Goal: Task Accomplishment & Management: Complete application form

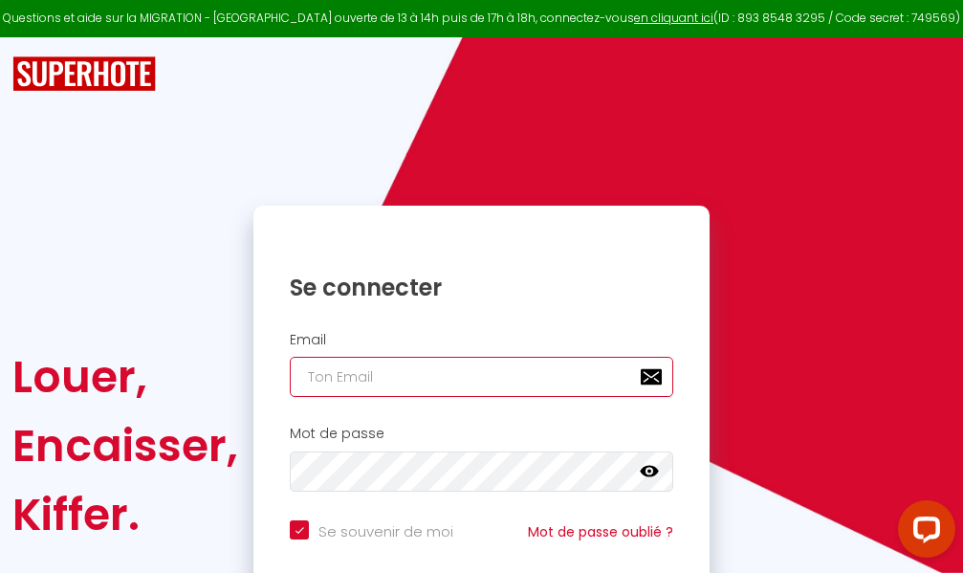
click at [431, 377] on input "email" at bounding box center [481, 377] width 383 height 40
type input "m"
checkbox input "true"
type input "ma"
checkbox input "true"
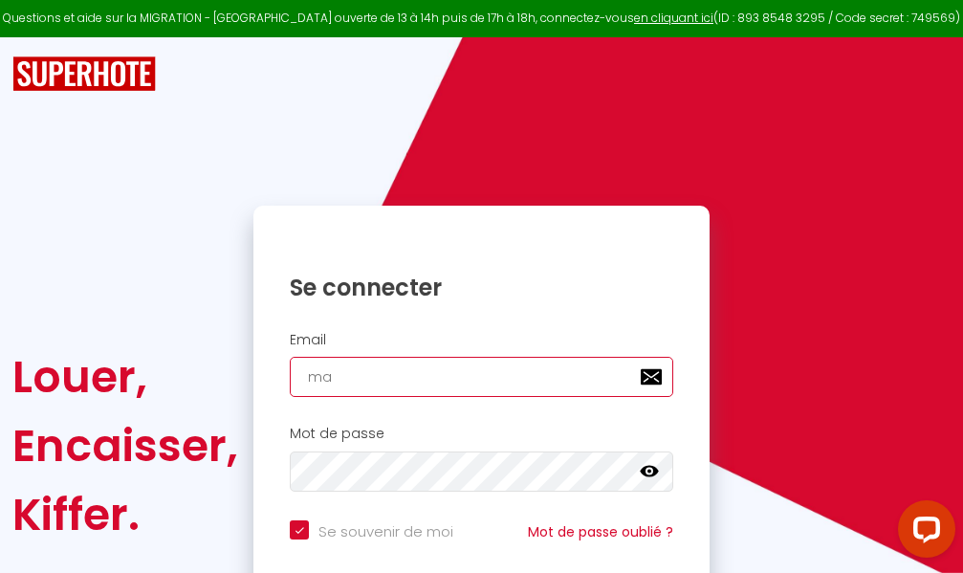
type input "mar"
checkbox input "true"
type input "marc"
checkbox input "true"
type input "marcd"
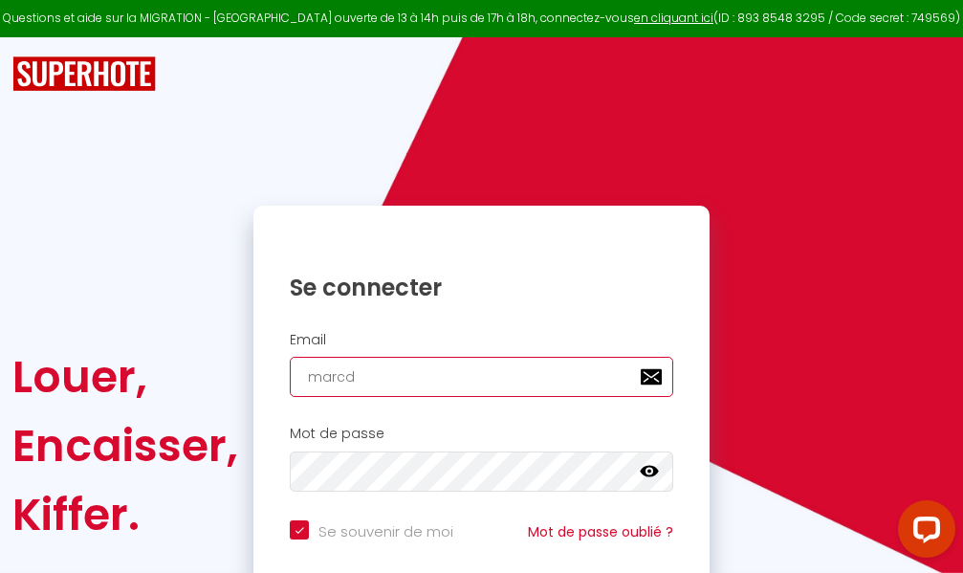
checkbox input "true"
type input "marcdp"
checkbox input "true"
type input "marcdpo"
checkbox input "true"
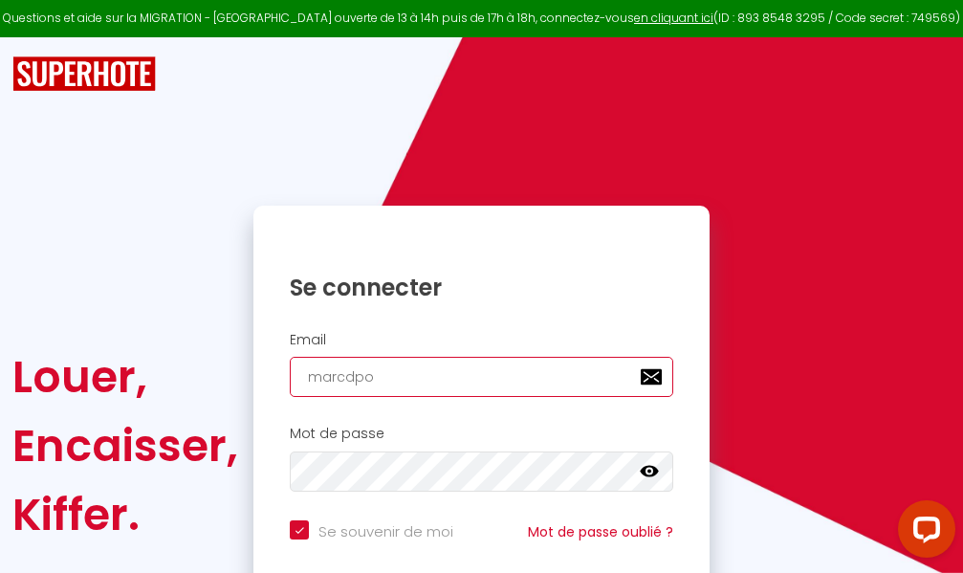
type input "marcdpoz"
checkbox input "true"
type input "marcdpoz."
checkbox input "true"
type input "marcdpoz.l"
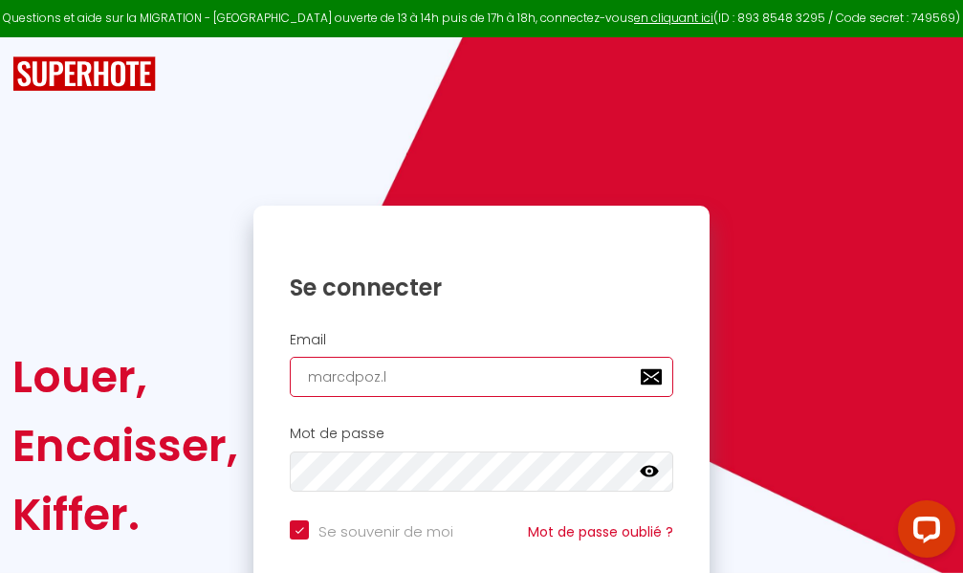
checkbox input "true"
type input "marcdpoz.lo"
checkbox input "true"
type input "marcdpoz.loc"
checkbox input "true"
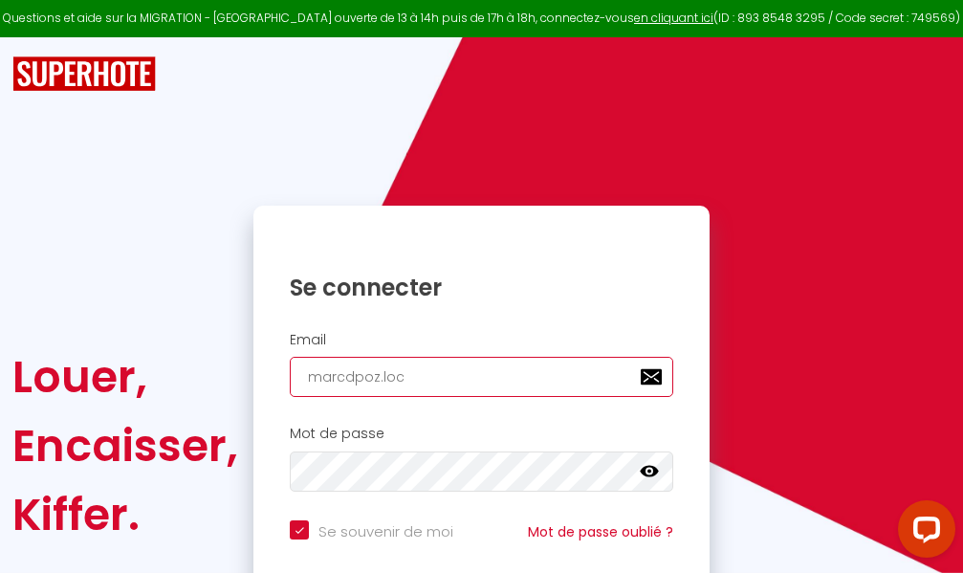
type input "marcdpoz.loca"
checkbox input "true"
type input "marcdpoz.locat"
checkbox input "true"
type input "marcdpoz.locati"
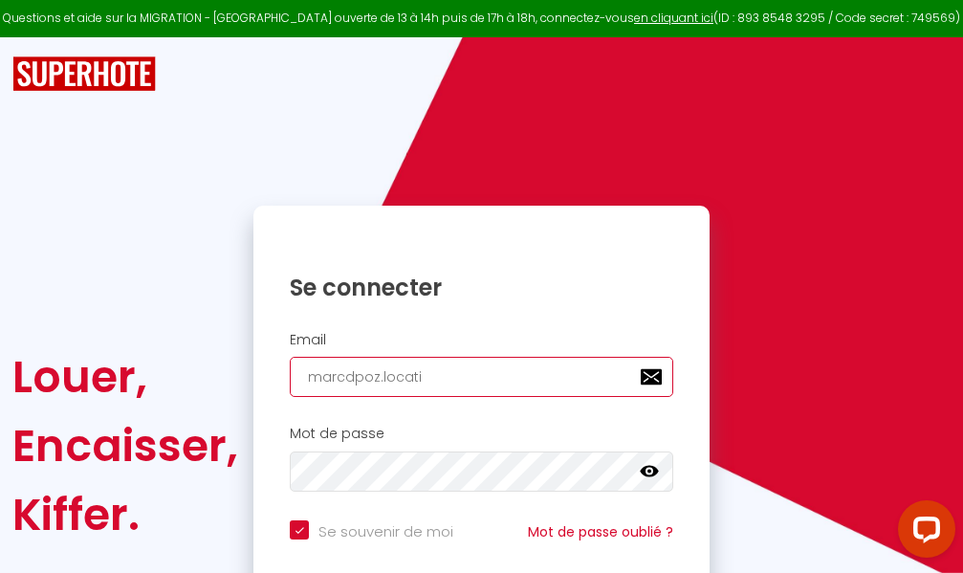
checkbox input "true"
type input "marcdpoz.locatio"
checkbox input "true"
type input "marcdpoz.location"
checkbox input "true"
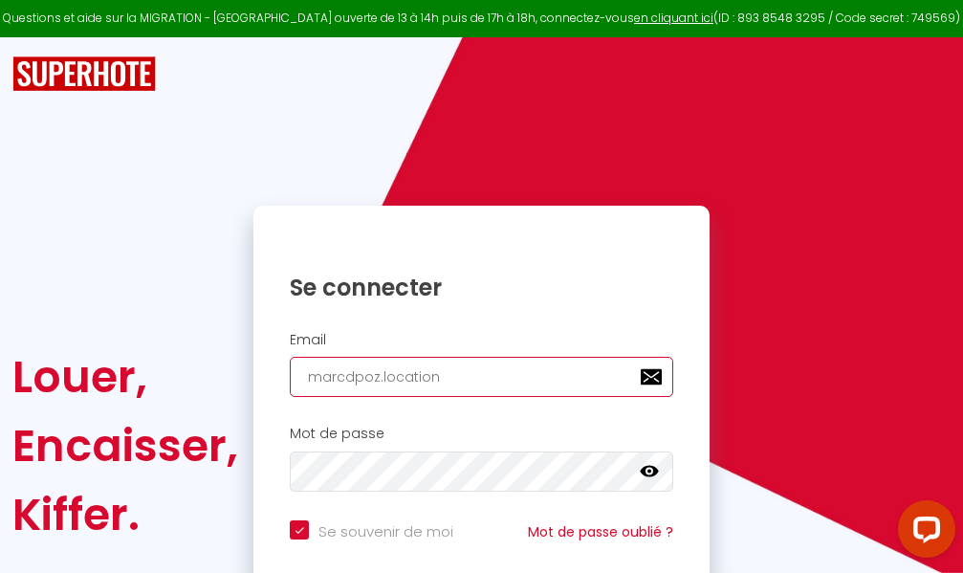
type input "marcdpoz.location@"
checkbox input "true"
type input "marcdpoz.location@g"
checkbox input "true"
type input "marcdpoz.location@gm"
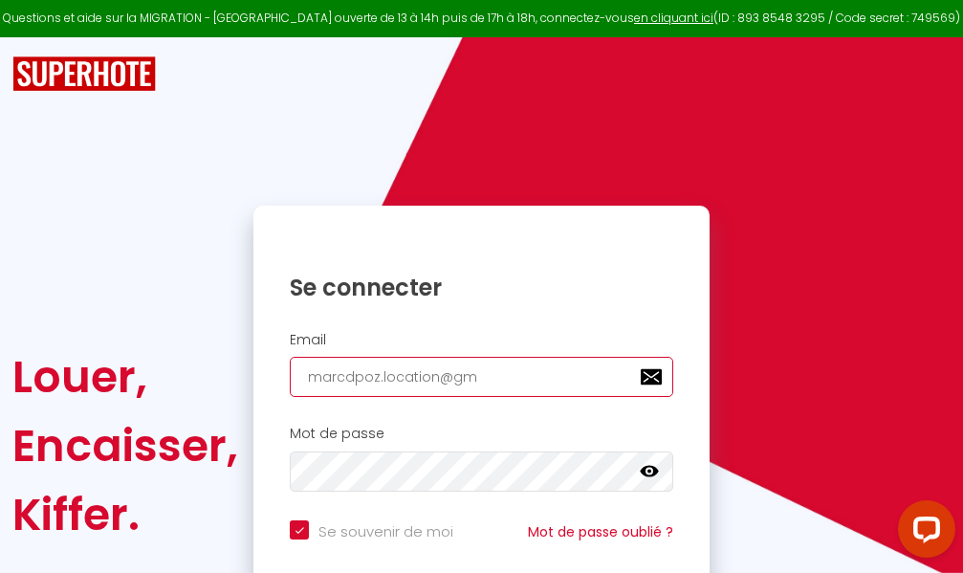
checkbox input "true"
type input "marcdpoz.location@gma"
checkbox input "true"
type input "marcdpoz.location@gmai"
checkbox input "true"
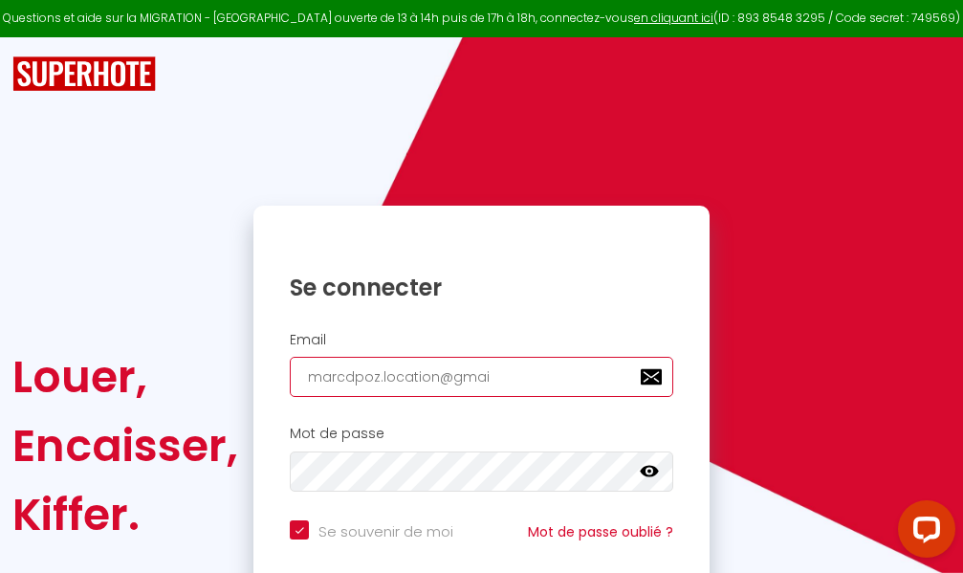
type input "[EMAIL_ADDRESS]"
checkbox input "true"
type input "[EMAIL_ADDRESS]."
checkbox input "true"
type input "marcdpoz.location@gmail.c"
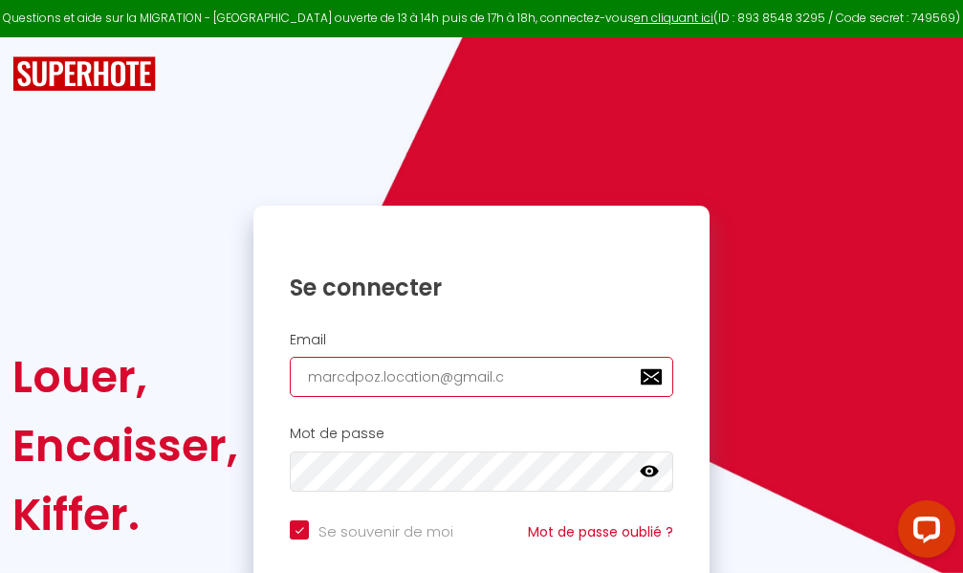
checkbox input "true"
type input "[EMAIL_ADDRESS][DOMAIN_NAME]"
checkbox input "true"
type input "[EMAIL_ADDRESS][DOMAIN_NAME]"
checkbox input "true"
